Goal: Task Accomplishment & Management: Manage account settings

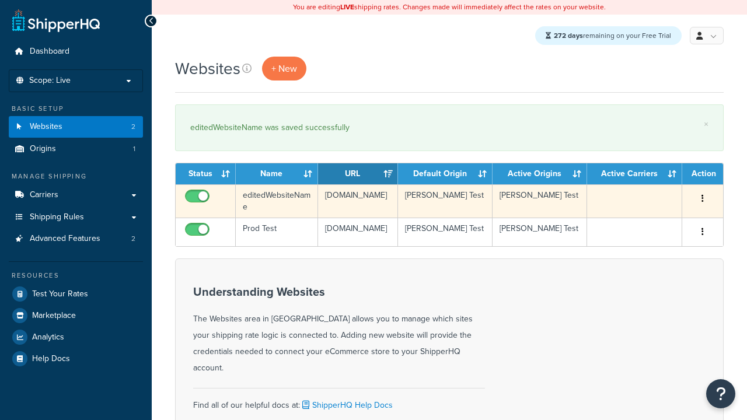
click at [702, 200] on icon "button" at bounding box center [702, 198] width 2 height 8
click at [0, 0] on link "Duplicate" at bounding box center [0, 0] width 0 height 0
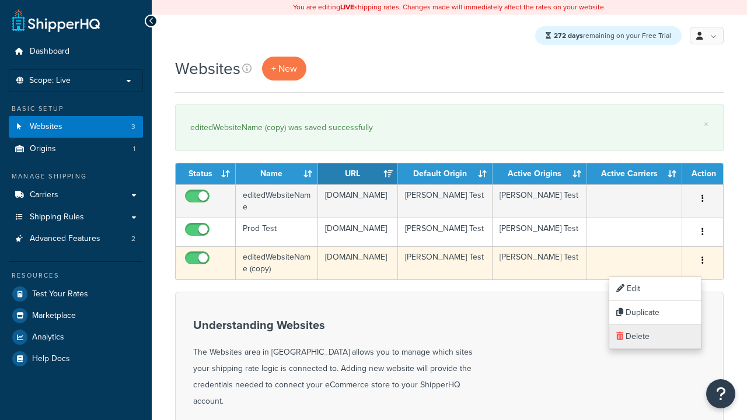
click at [655, 337] on link "Delete" at bounding box center [655, 337] width 92 height 24
